Goal: Find specific page/section: Find specific page/section

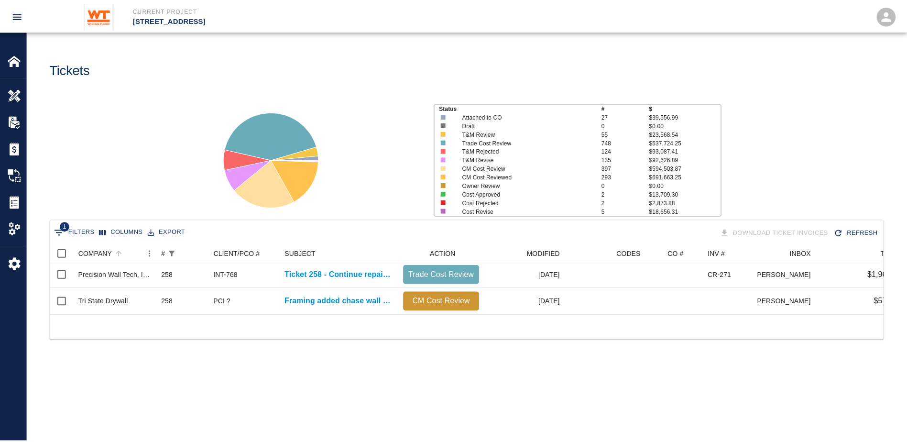
scroll to position [69, 833]
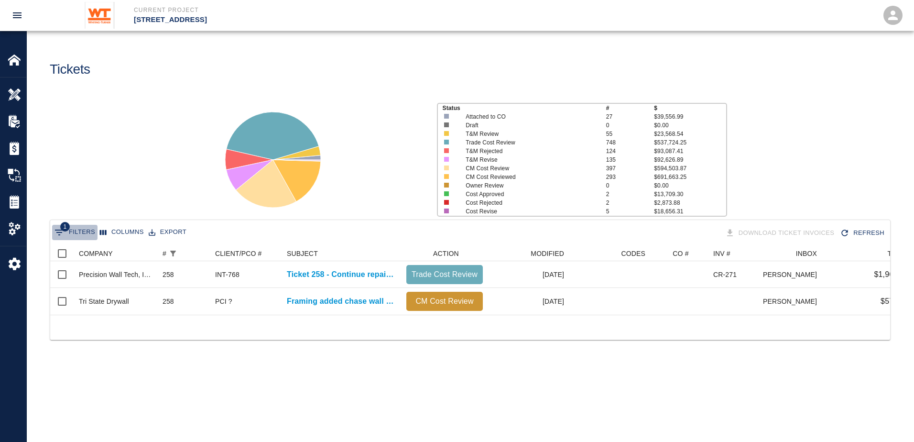
click at [92, 231] on button "1 Filters" at bounding box center [74, 232] width 45 height 15
select select "number"
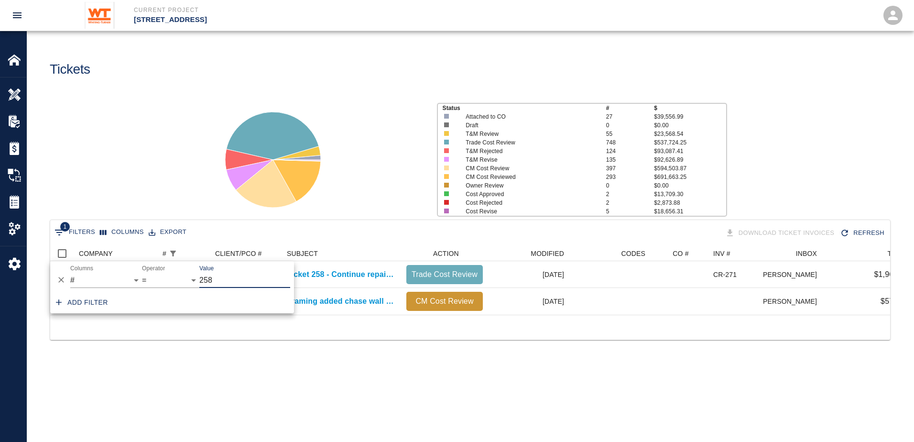
drag, startPoint x: 204, startPoint y: 289, endPoint x: 172, endPoint y: 290, distance: 32.5
click at [172, 290] on div "And Or Columns COMPANY ID # CLIENT/PCO # SUBJECT DESCRIPTION ACTION WORK MODIFI…" at bounding box center [172, 276] width 244 height 31
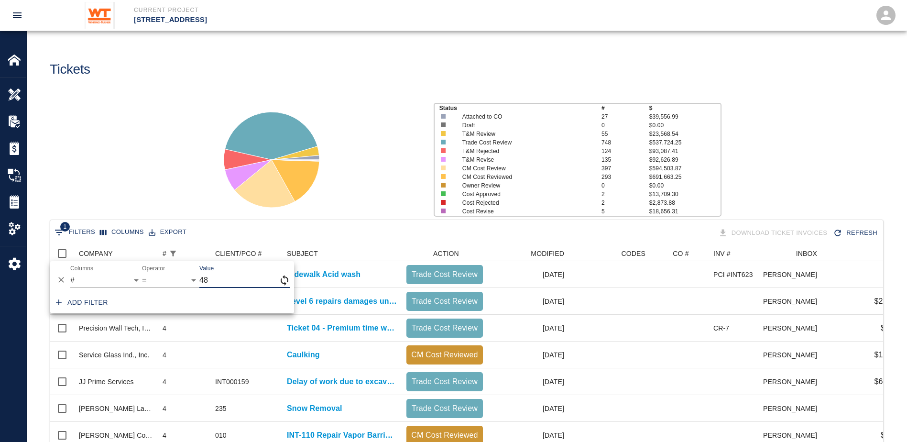
scroll to position [8, 8]
type input "485"
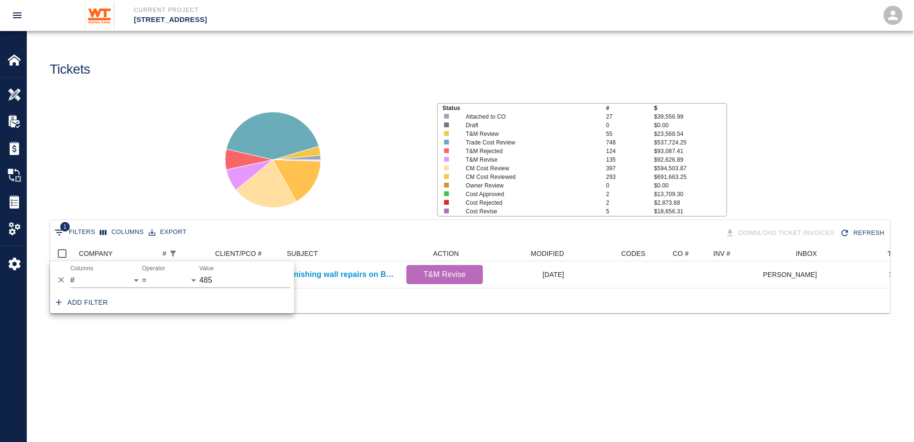
click at [458, 386] on main "Tickets Status # $ Attached to CO 27 $39,556.99 Draft 0 $0.00 T&M Review 55 $23…" at bounding box center [470, 221] width 887 height 442
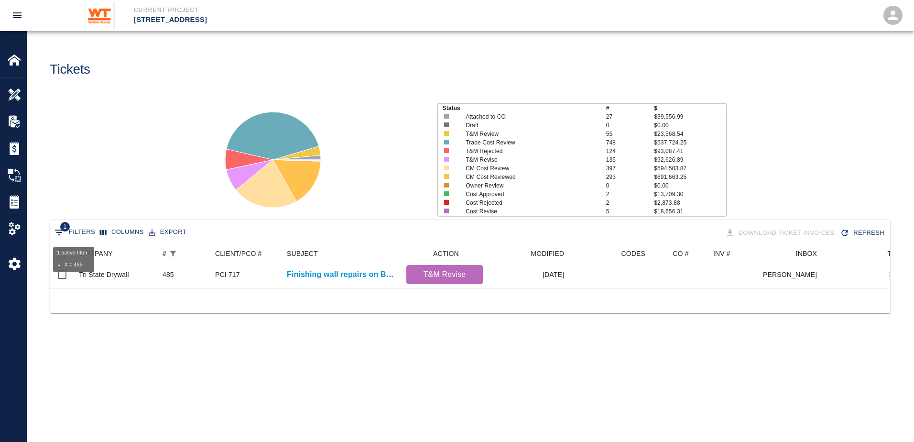
click at [61, 230] on icon "Show filters" at bounding box center [59, 232] width 9 height 6
select select "number"
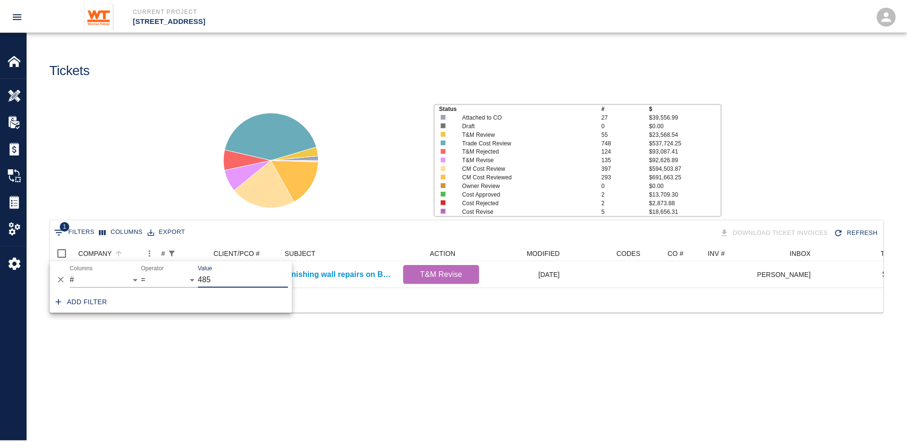
scroll to position [42, 833]
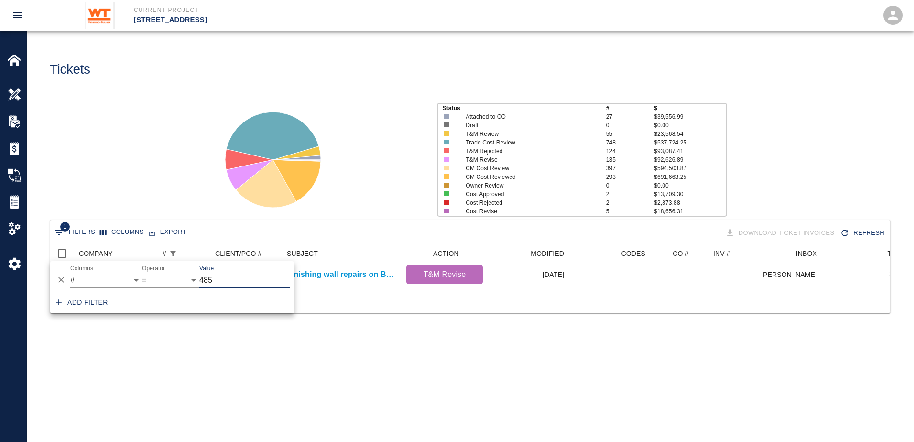
drag, startPoint x: 223, startPoint y: 277, endPoint x: 203, endPoint y: 284, distance: 21.6
click at [203, 283] on input "485" at bounding box center [244, 280] width 91 height 15
type input "492"
click at [364, 405] on main "Tickets Status # $ Attached to CO 27 $39,556.99 Draft 0 $0.00 T&M Review 55 $23…" at bounding box center [470, 221] width 887 height 442
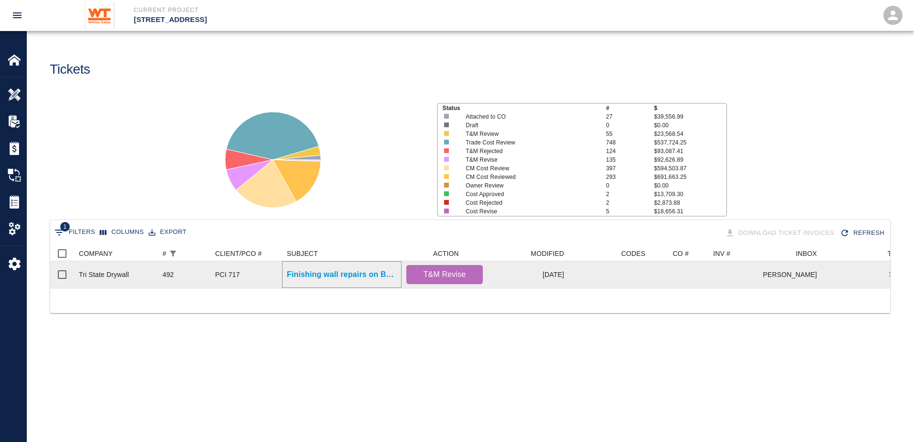
click at [330, 272] on p "Finishing wall repairs on B1 due to damage by others." at bounding box center [342, 274] width 110 height 11
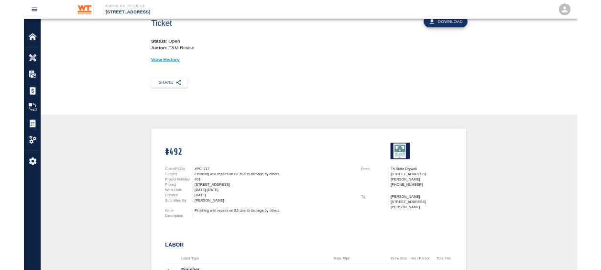
scroll to position [48, 0]
